Goal: Find specific page/section: Find specific page/section

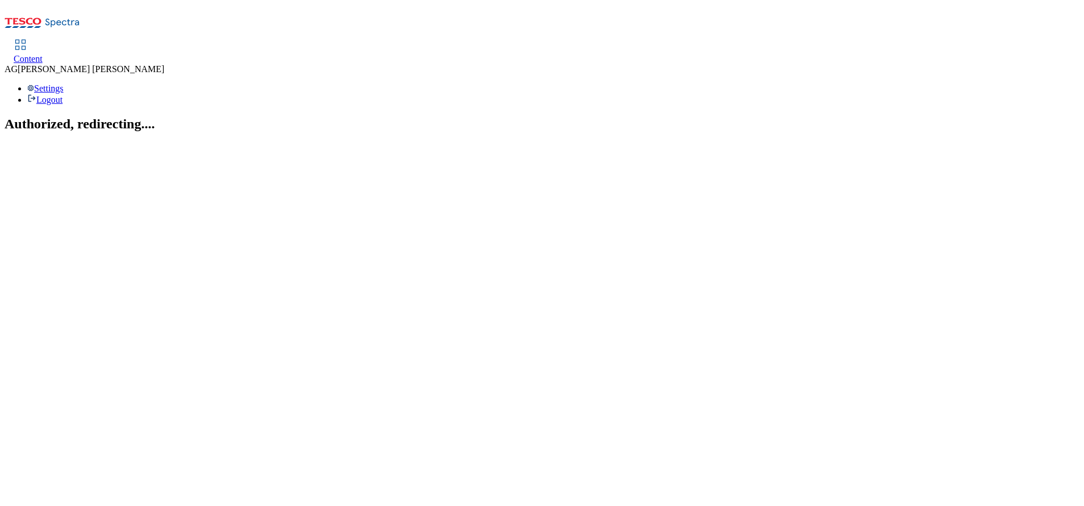
click at [43, 54] on span "Content" at bounding box center [28, 59] width 29 height 10
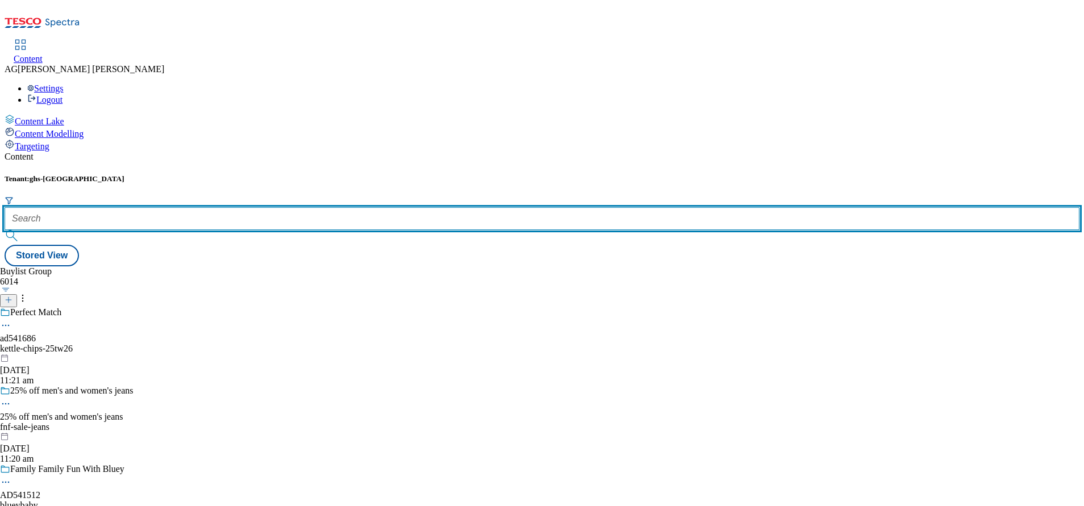
click at [237, 207] on input "text" at bounding box center [542, 218] width 1075 height 23
paste input "marketplace-electricals"
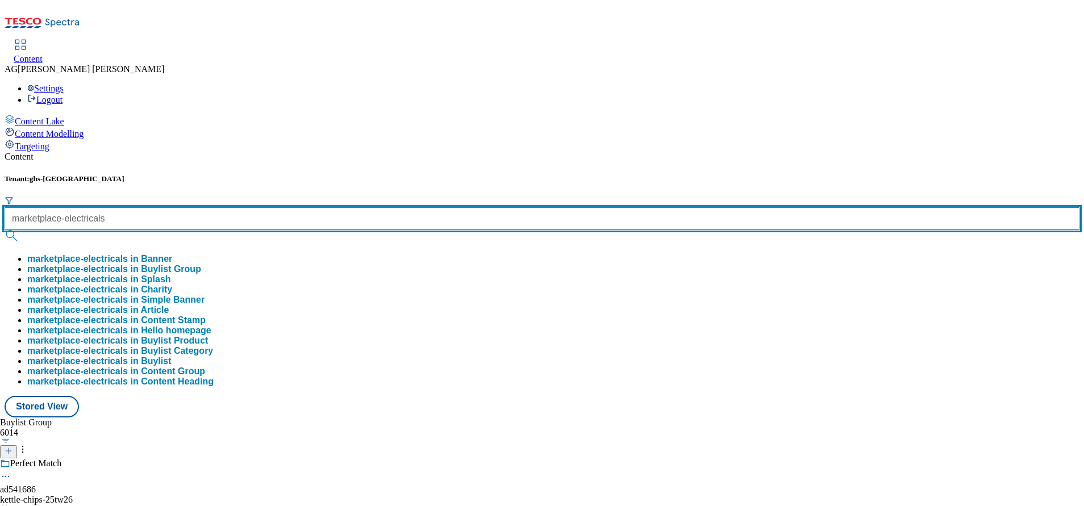
scroll to position [0, 1]
type input "marketplace-electricals"
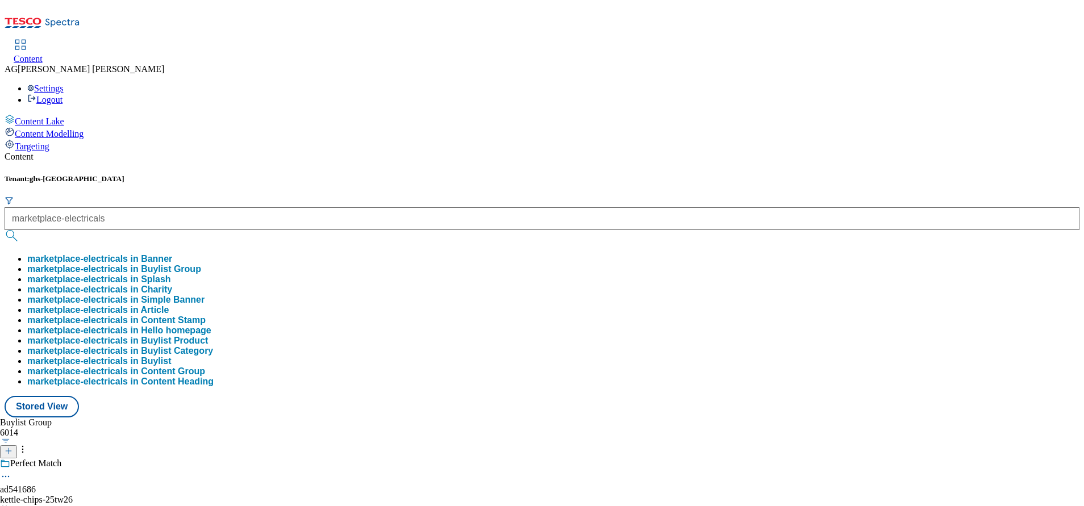
click at [201, 264] on button "marketplace-electricals in Buylist Group" at bounding box center [114, 269] width 174 height 10
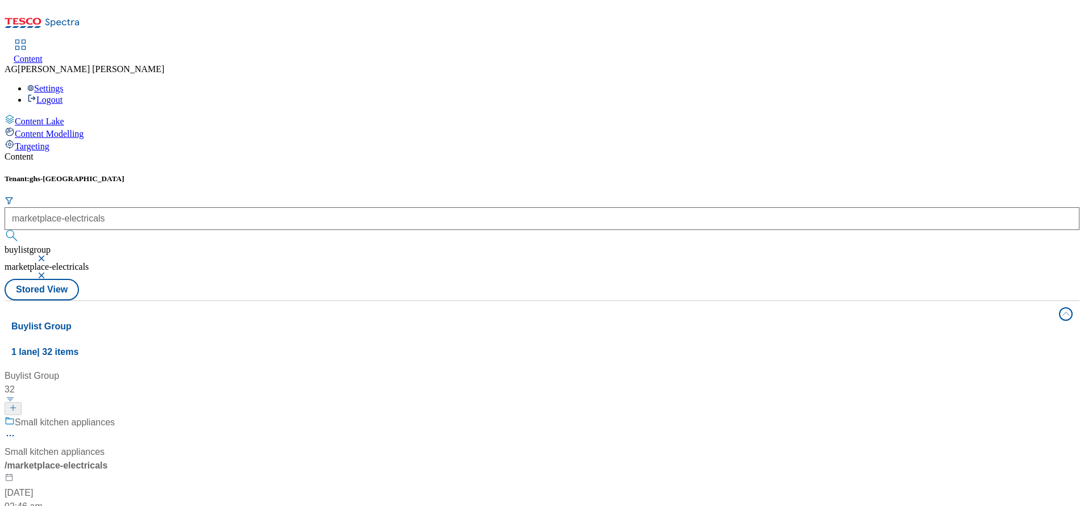
drag, startPoint x: 341, startPoint y: 256, endPoint x: 347, endPoint y: 256, distance: 6.3
click at [255, 416] on div "Small kitchen appliances Small kitchen appliances / marketplace-electricals 17 …" at bounding box center [145, 465] width 281 height 98
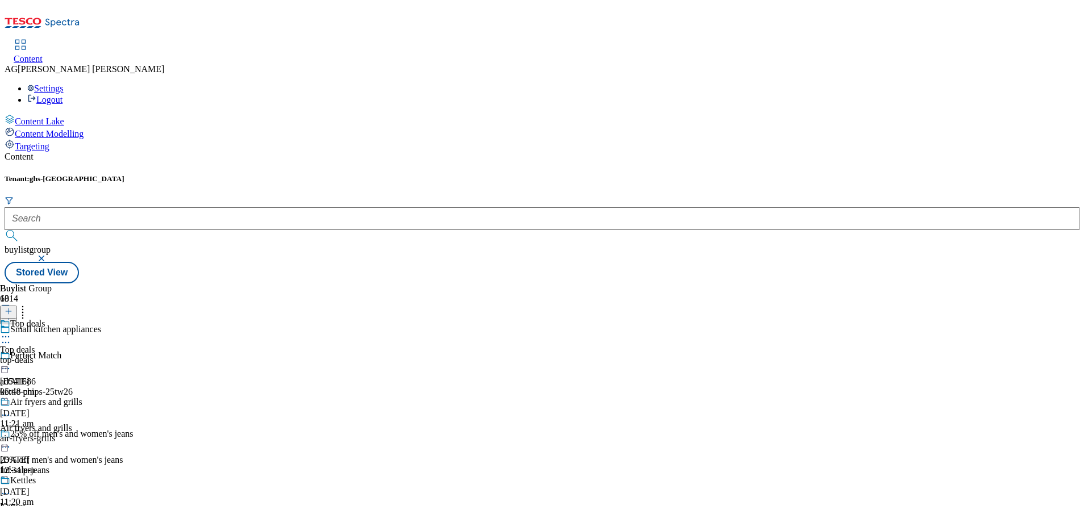
scroll to position [662, 0]
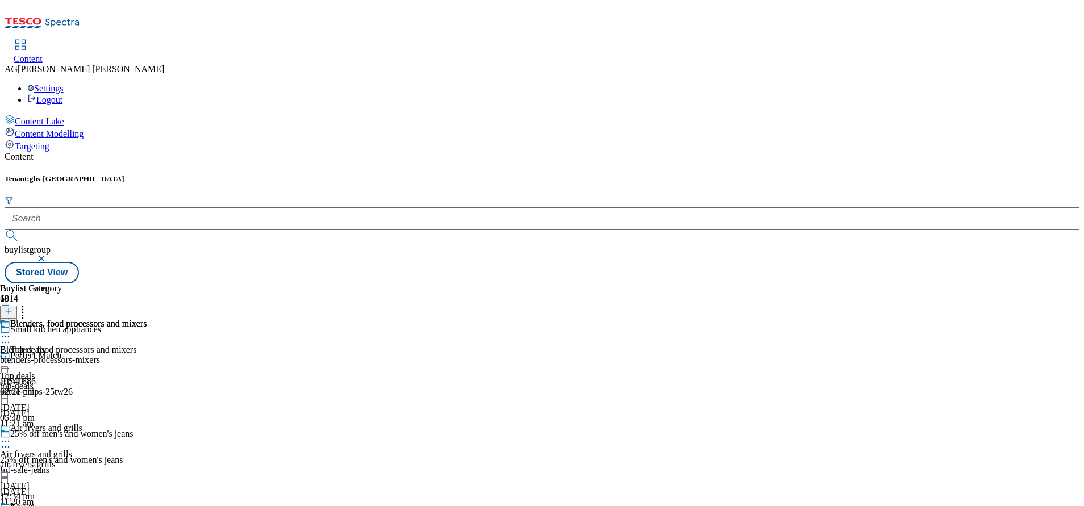
click at [11, 331] on icon at bounding box center [5, 336] width 11 height 11
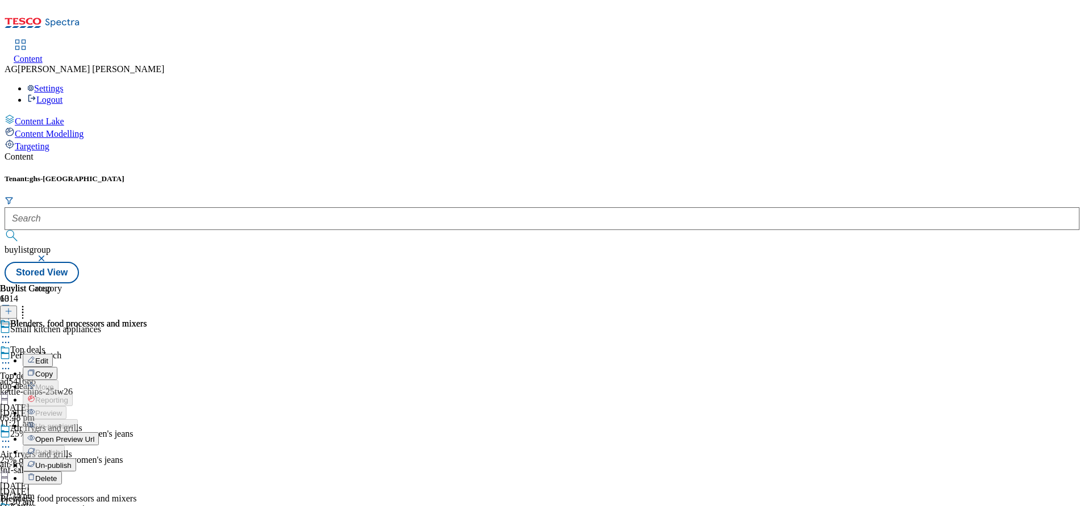
click at [804, 284] on div "Buylist Group 6014 Small kitchen appliances Perfect Match ad541686 kettle-chips…" at bounding box center [542, 284] width 1075 height 0
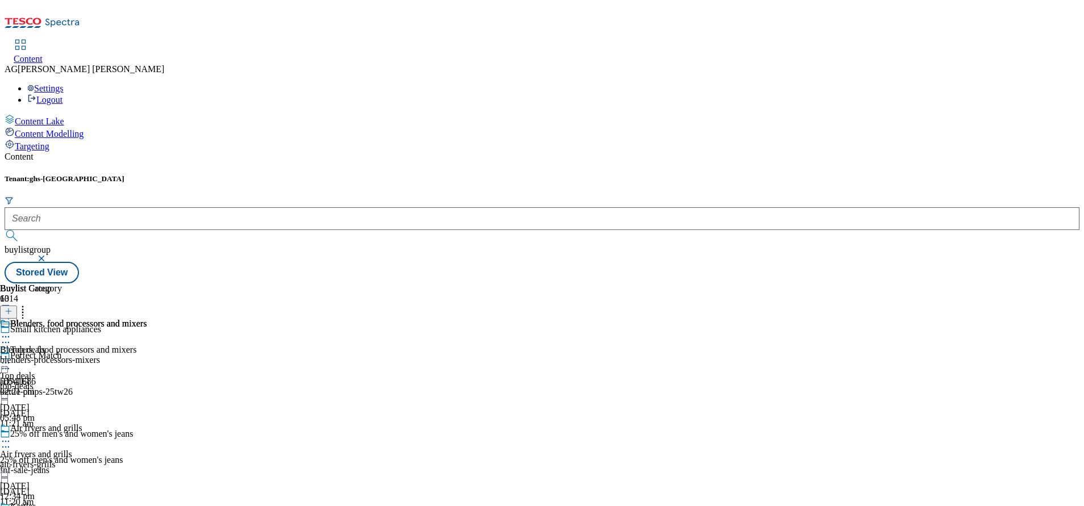
click at [147, 355] on div "blenders-processors-mixers" at bounding box center [73, 360] width 147 height 10
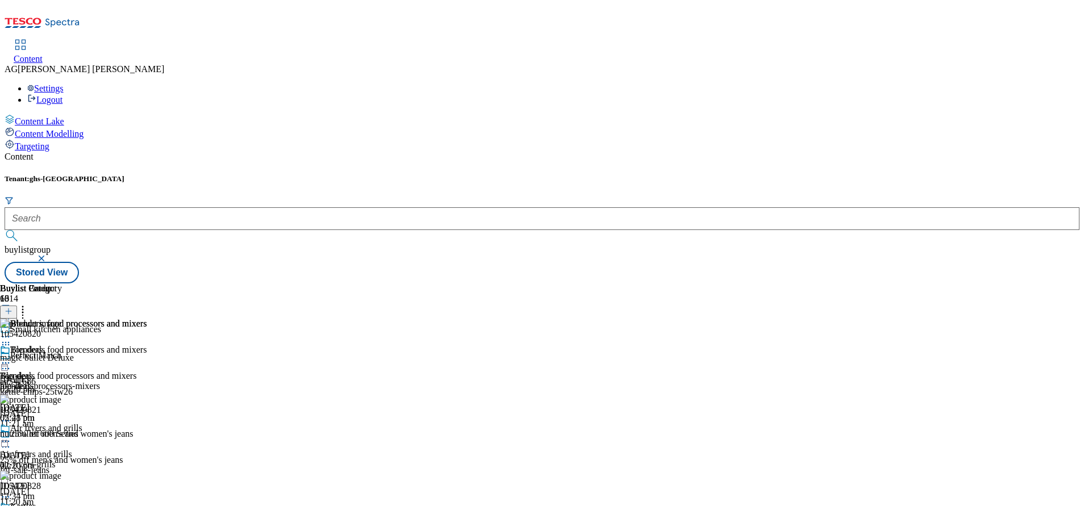
click at [28, 304] on icon at bounding box center [22, 309] width 11 height 11
click at [13, 307] on icon at bounding box center [9, 311] width 8 height 8
